Goal: Transaction & Acquisition: Purchase product/service

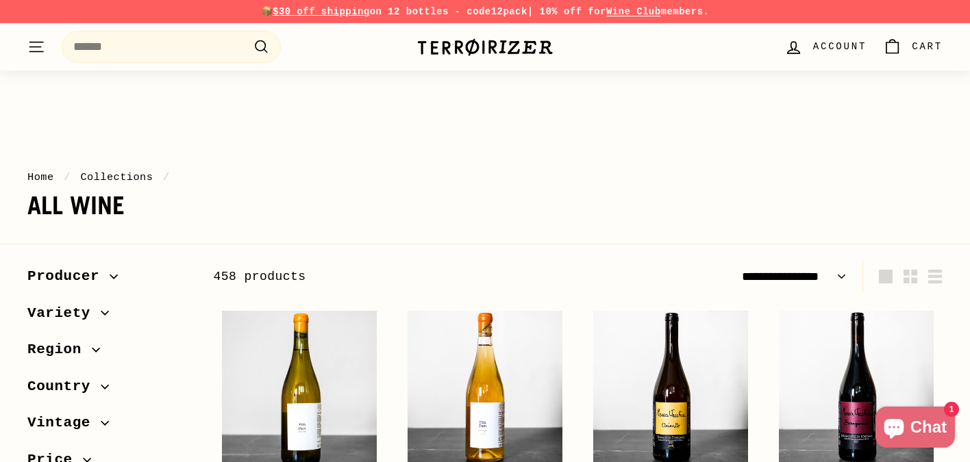
select select "**********"
click at [466, 38] on img at bounding box center [484, 47] width 137 height 19
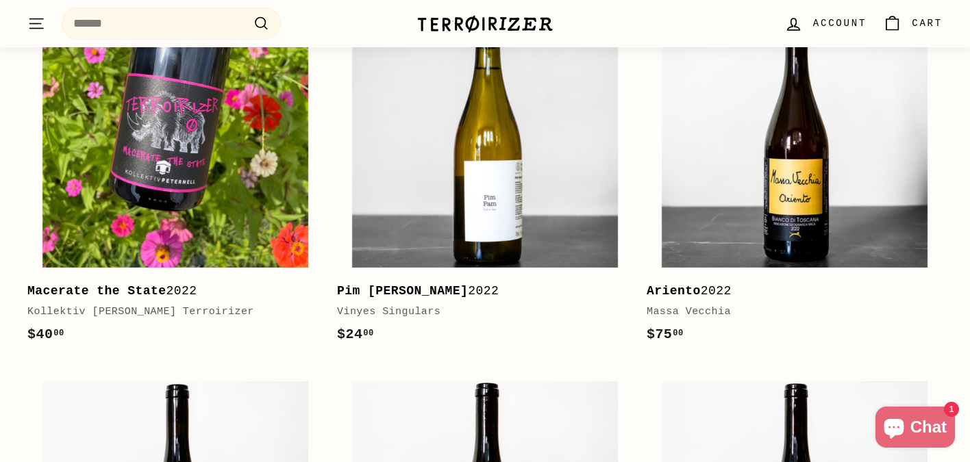
scroll to position [372, 0]
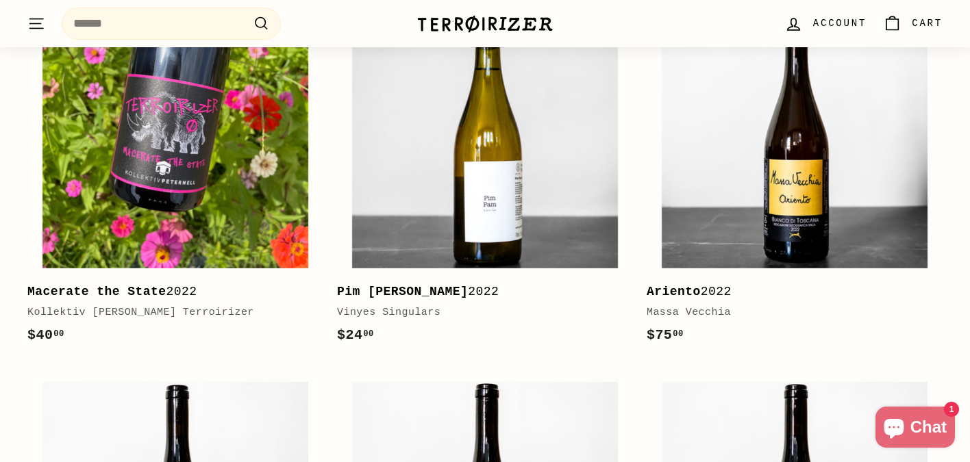
click at [152, 290] on b "Macerate the State" at bounding box center [96, 292] width 139 height 14
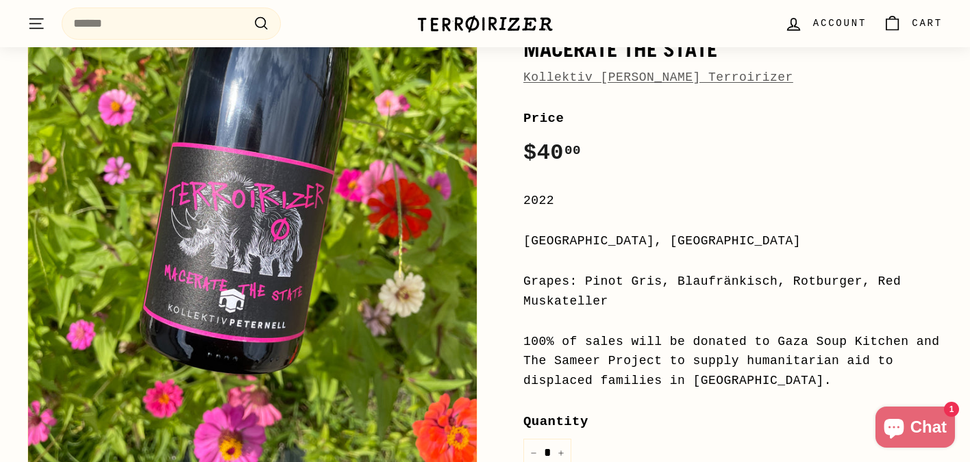
scroll to position [204, 0]
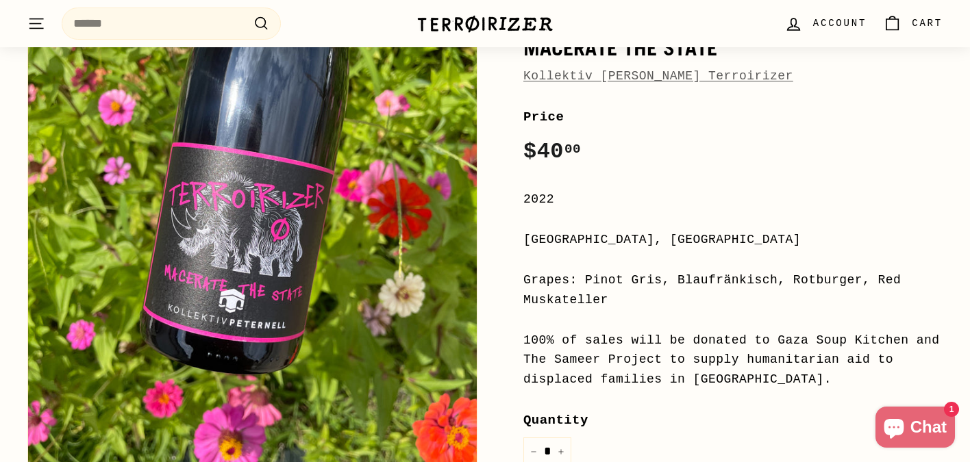
click at [479, 27] on img at bounding box center [484, 23] width 137 height 19
